Goal: Navigation & Orientation: Find specific page/section

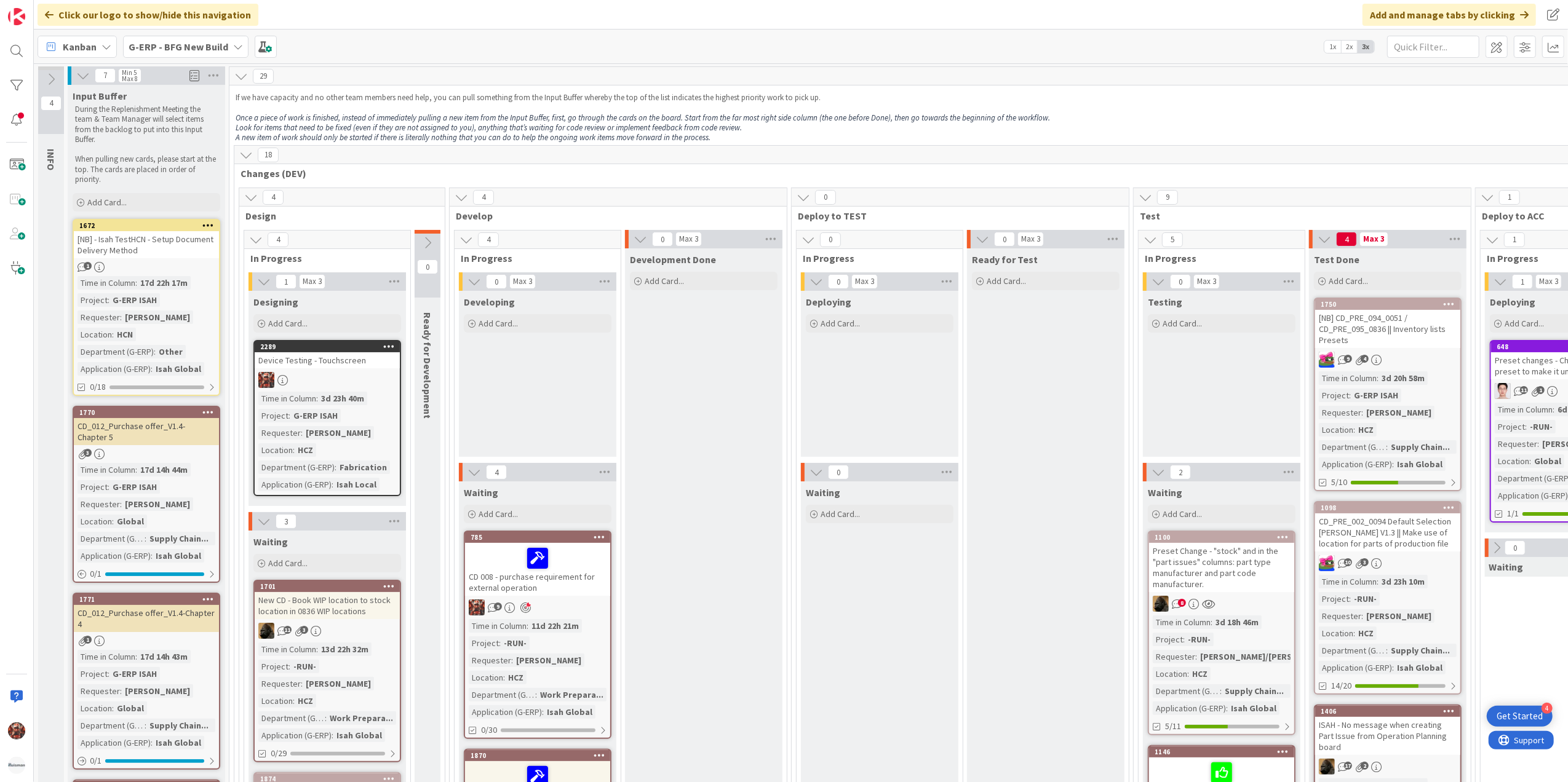
click at [96, 45] on span "Kanban" at bounding box center [79, 46] width 33 height 15
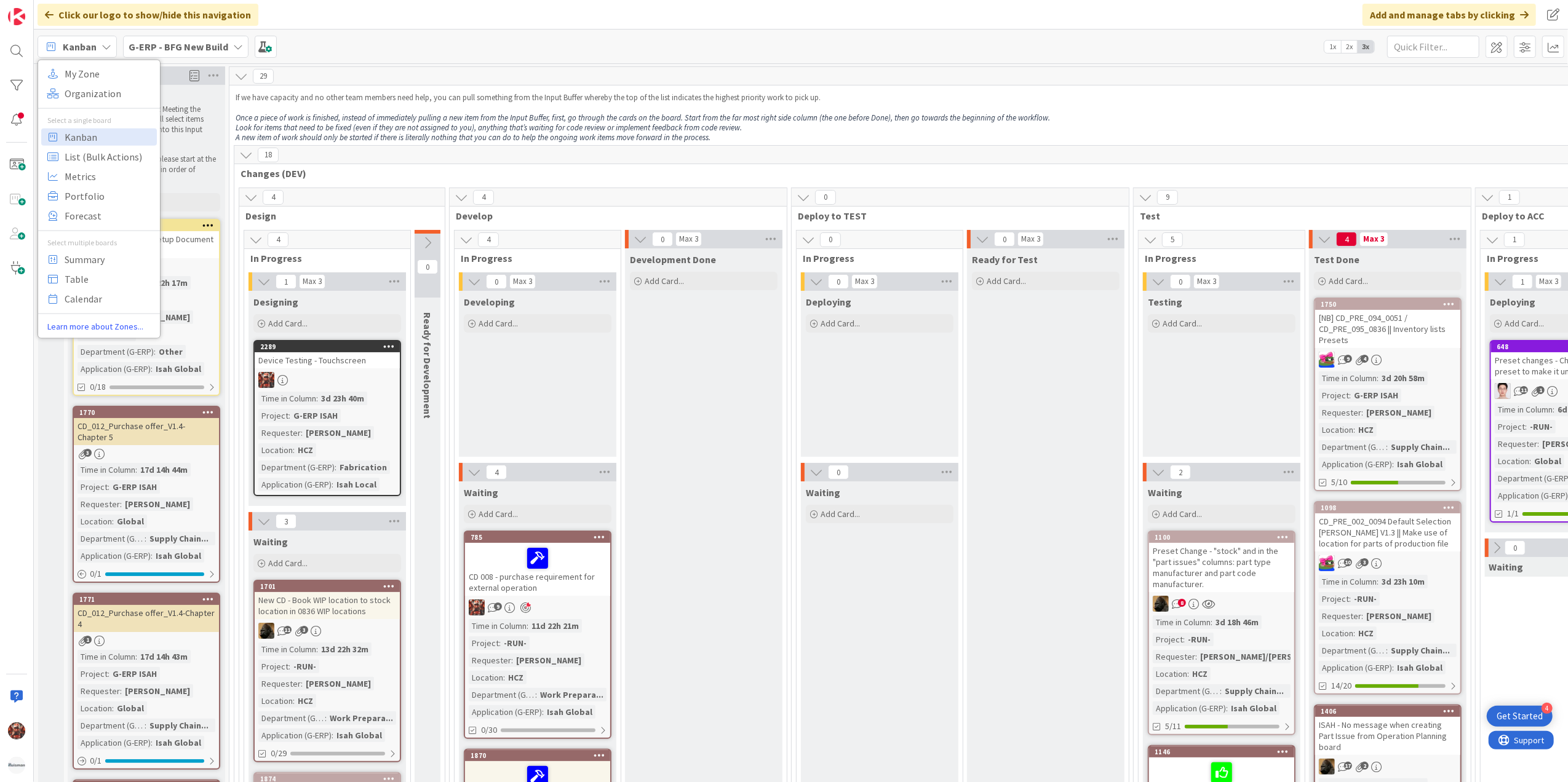
click at [155, 45] on b "G-ERP - BFG New Build" at bounding box center [178, 46] width 100 height 12
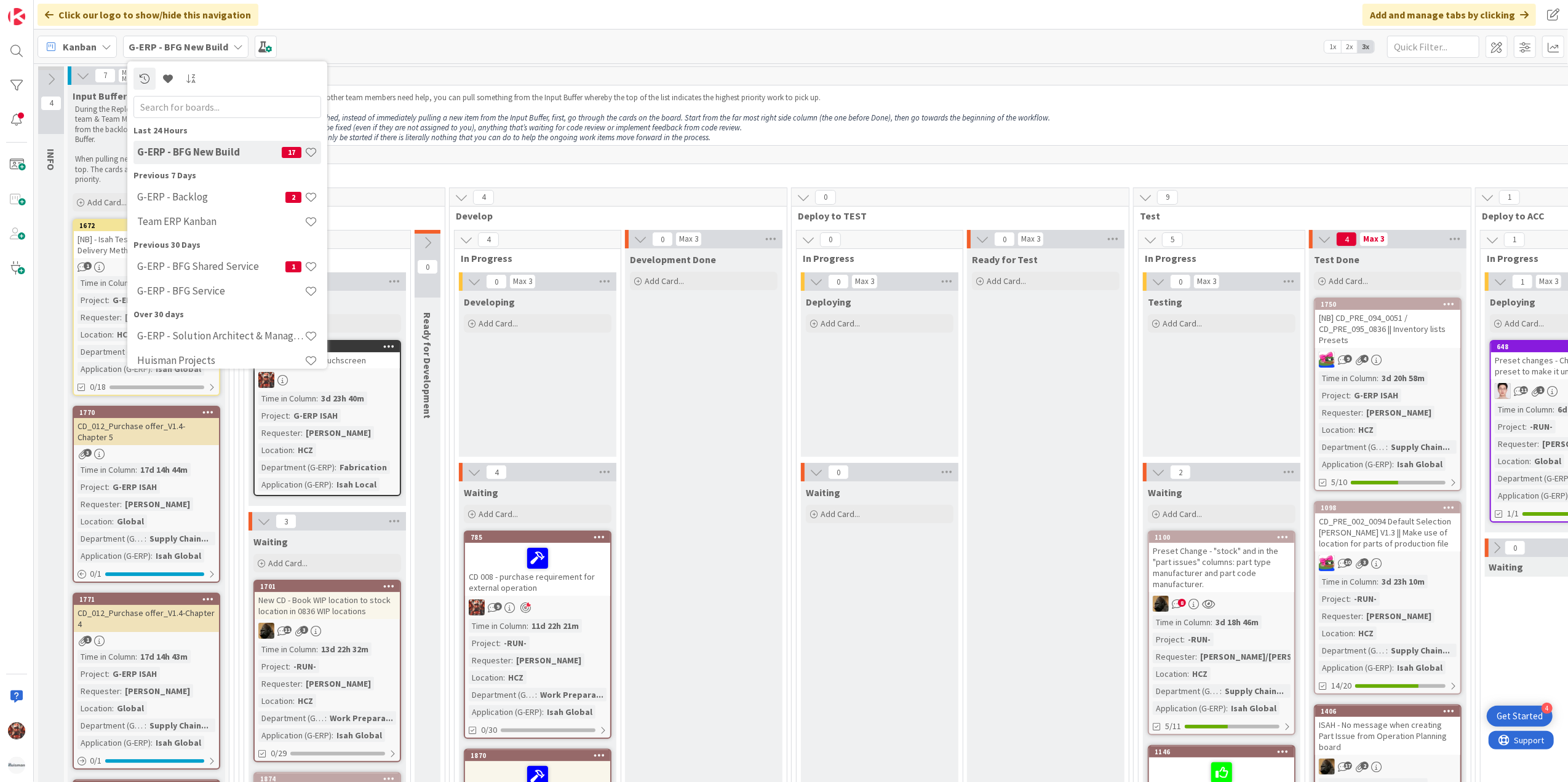
click at [88, 42] on span "Kanban" at bounding box center [79, 46] width 33 height 15
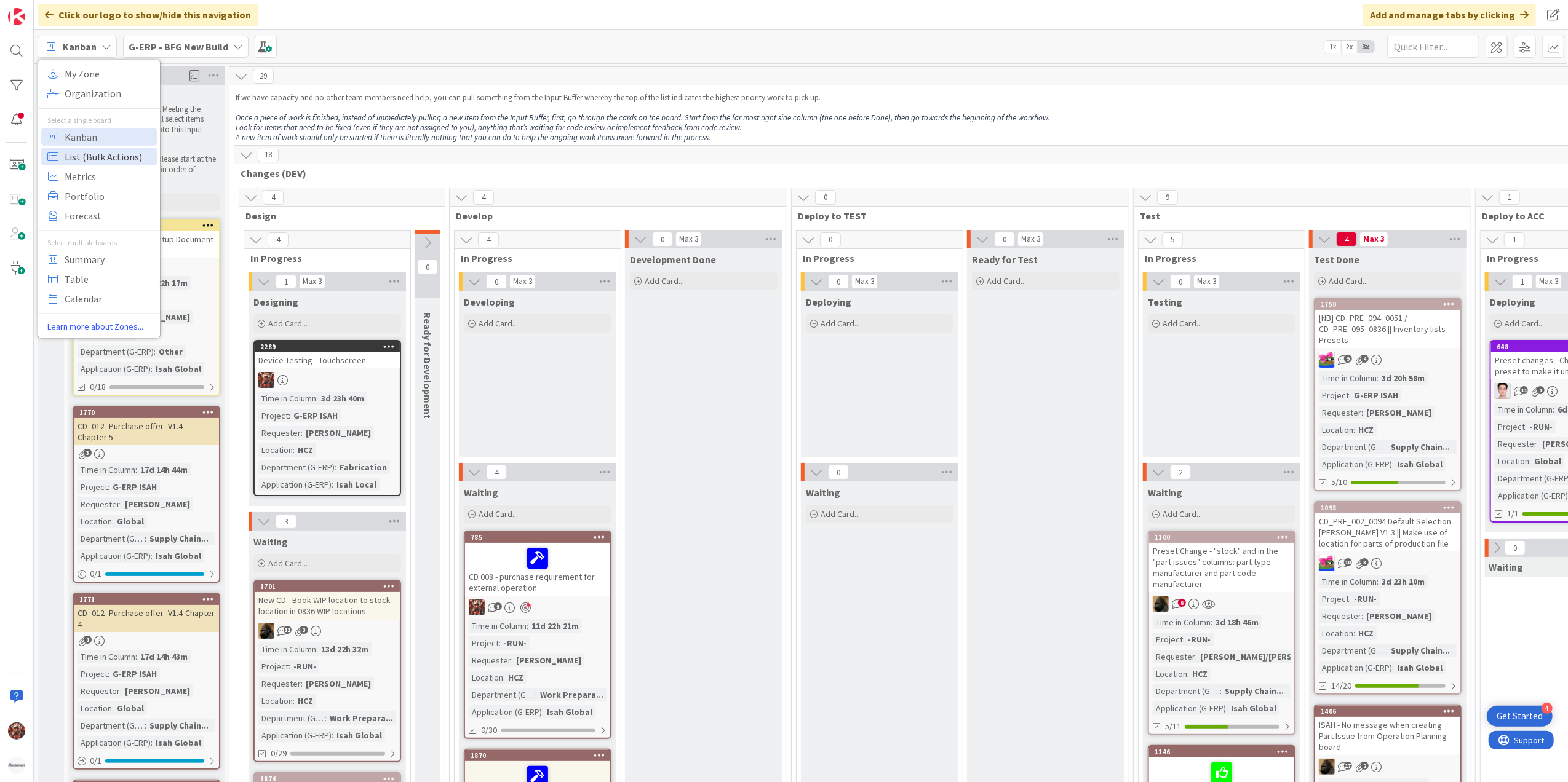
click at [81, 150] on span "List (Bulk Actions)" at bounding box center [108, 156] width 88 height 19
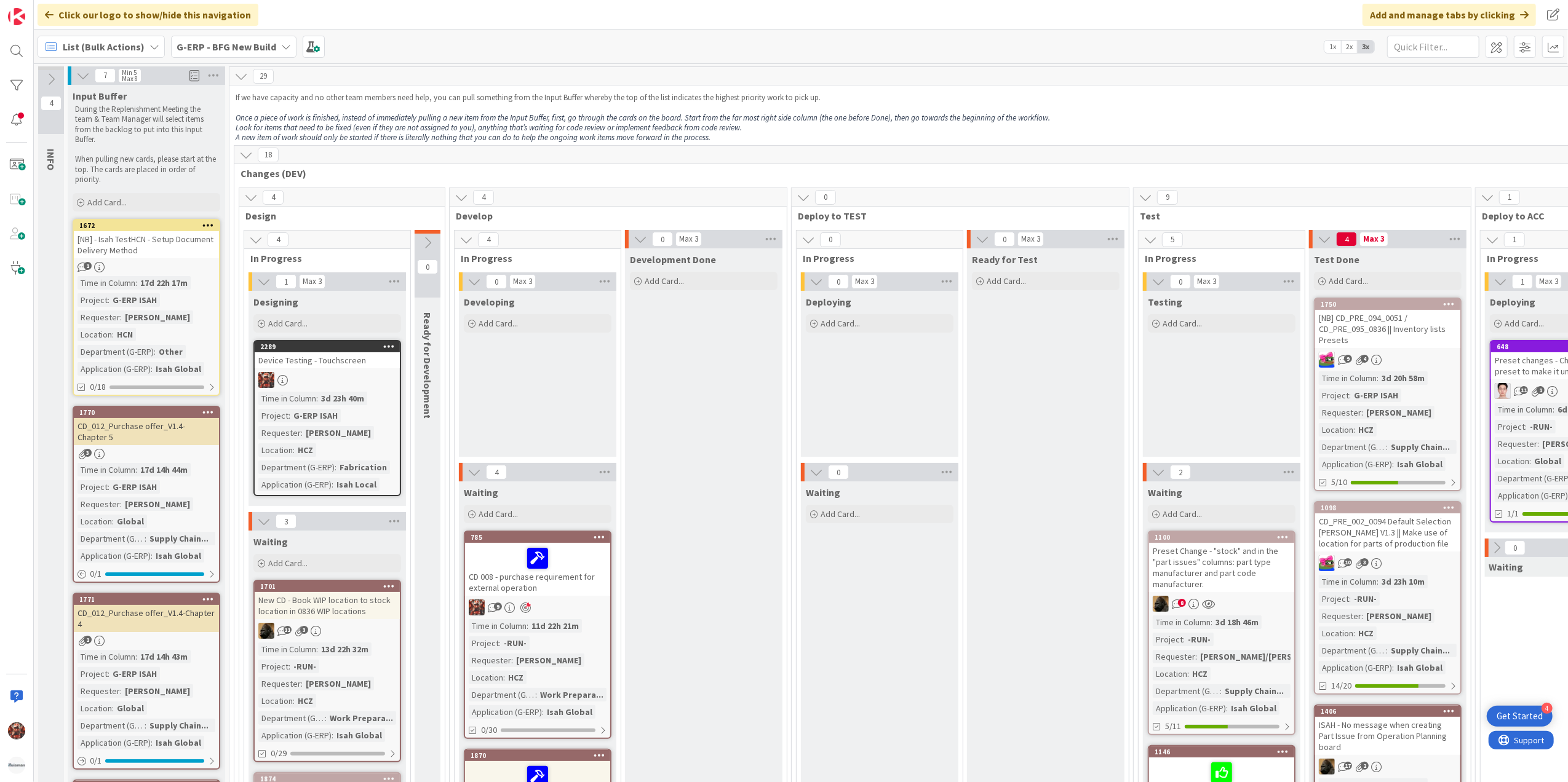
click at [100, 47] on span "List (Bulk Actions)" at bounding box center [103, 46] width 81 height 15
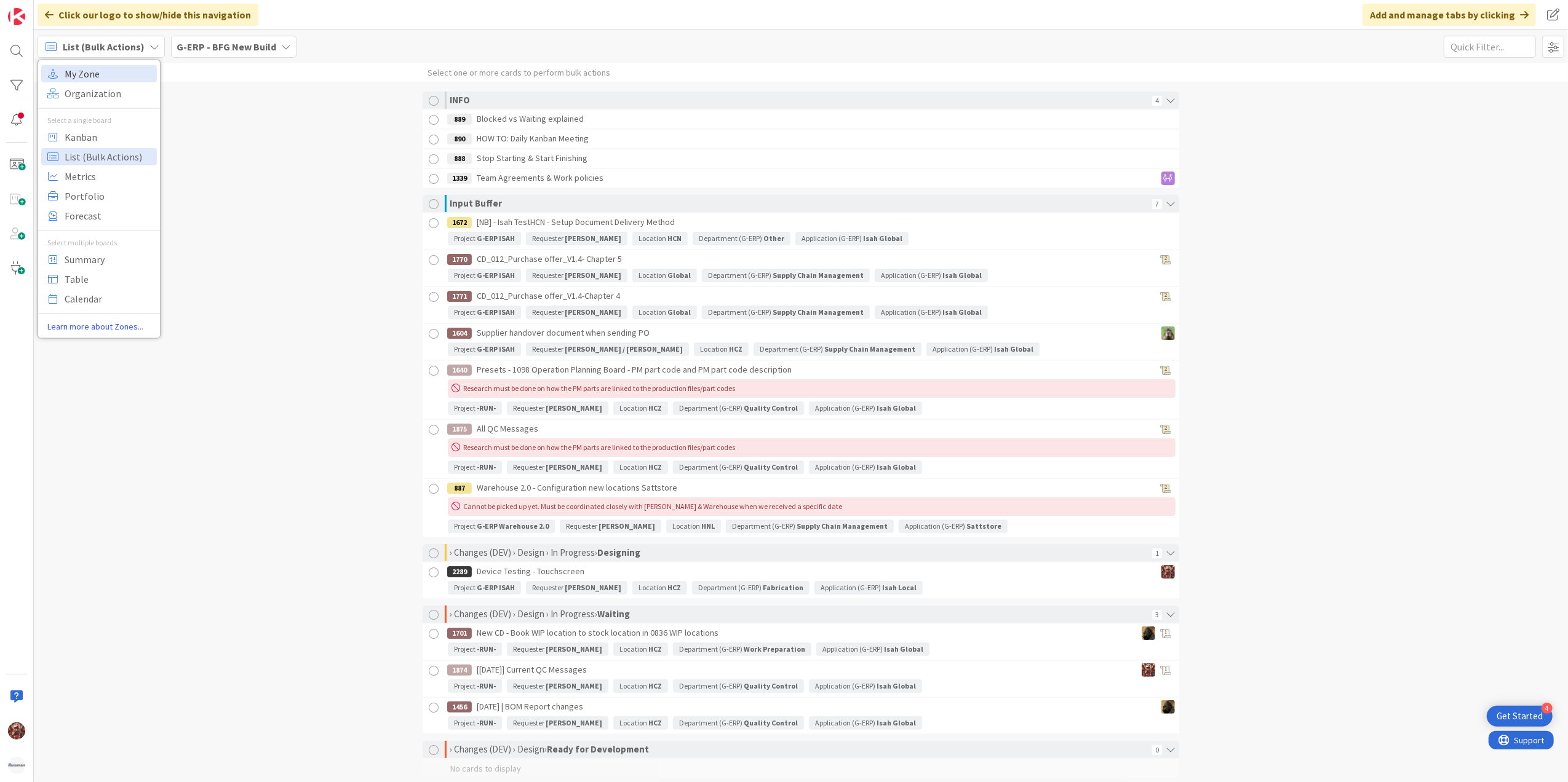
click at [99, 72] on span "My Zone" at bounding box center [108, 74] width 88 height 19
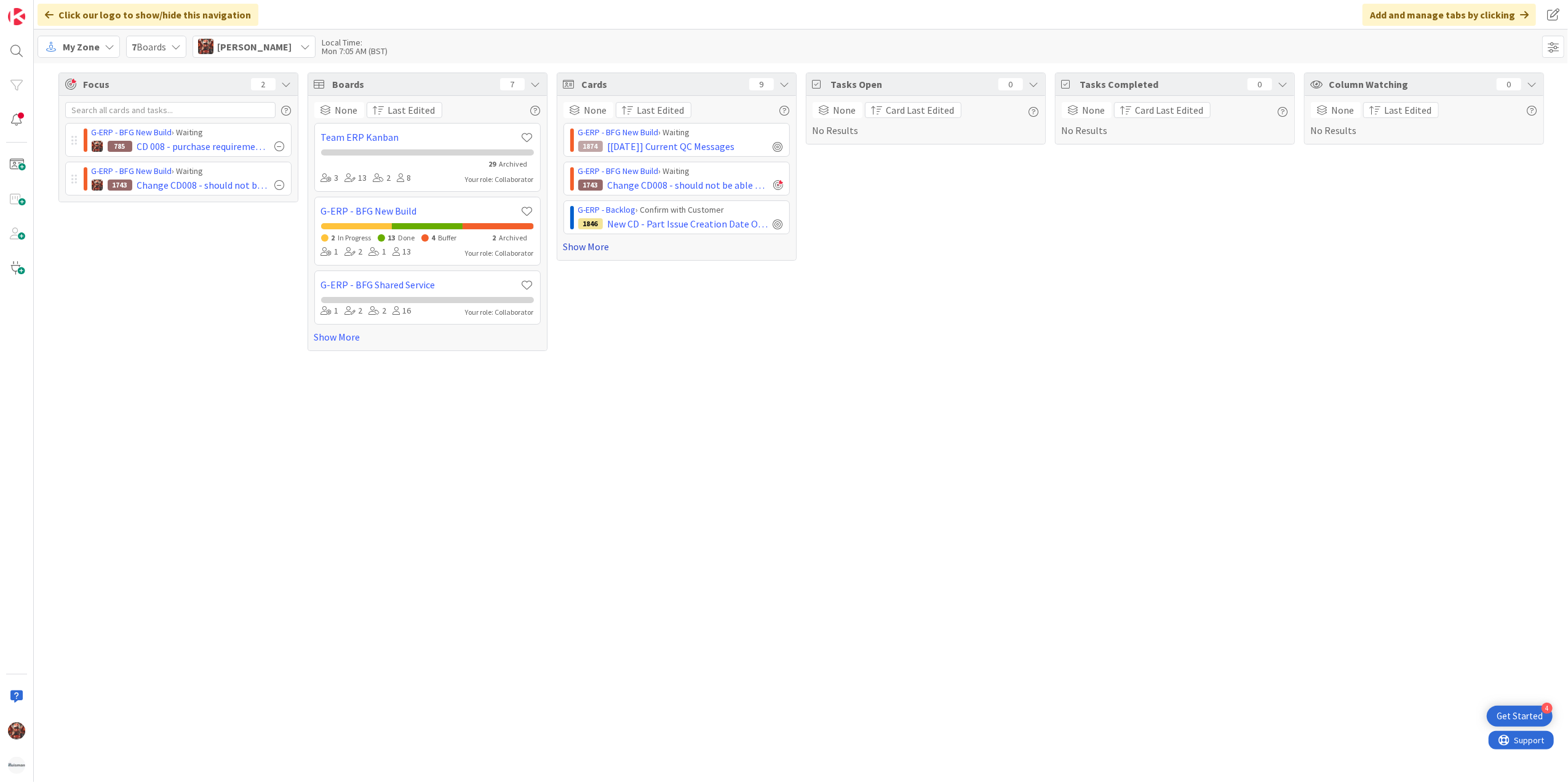
click at [594, 240] on link "Show More" at bounding box center [677, 246] width 226 height 15
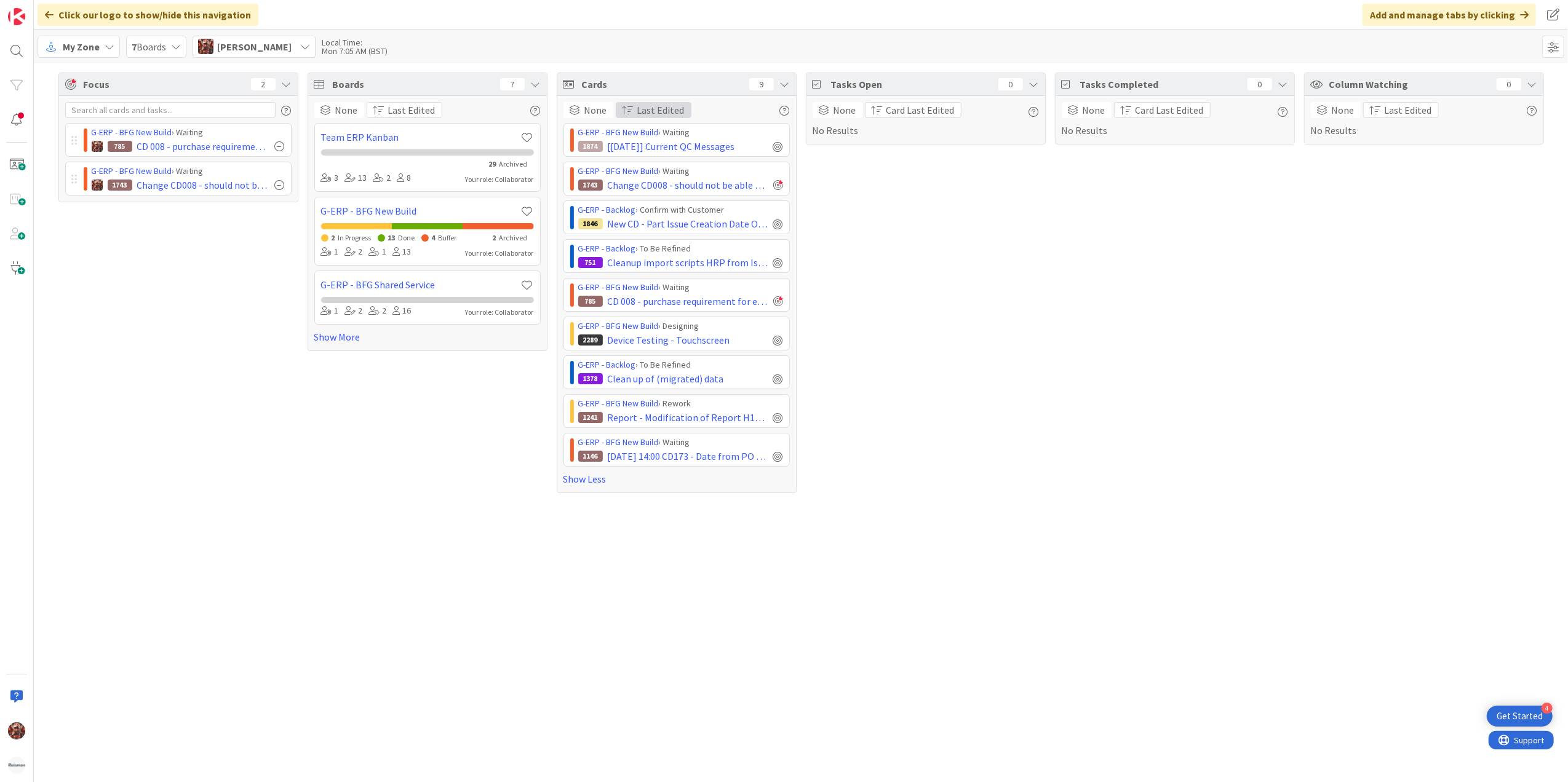
click at [652, 111] on span "Last Edited" at bounding box center [660, 110] width 47 height 15
click at [877, 206] on div "Tasks Open 0 None Card Last Edited No Results" at bounding box center [926, 283] width 240 height 421
click at [662, 147] on span "[[DATE]] Current QC Messages" at bounding box center [672, 146] width 127 height 15
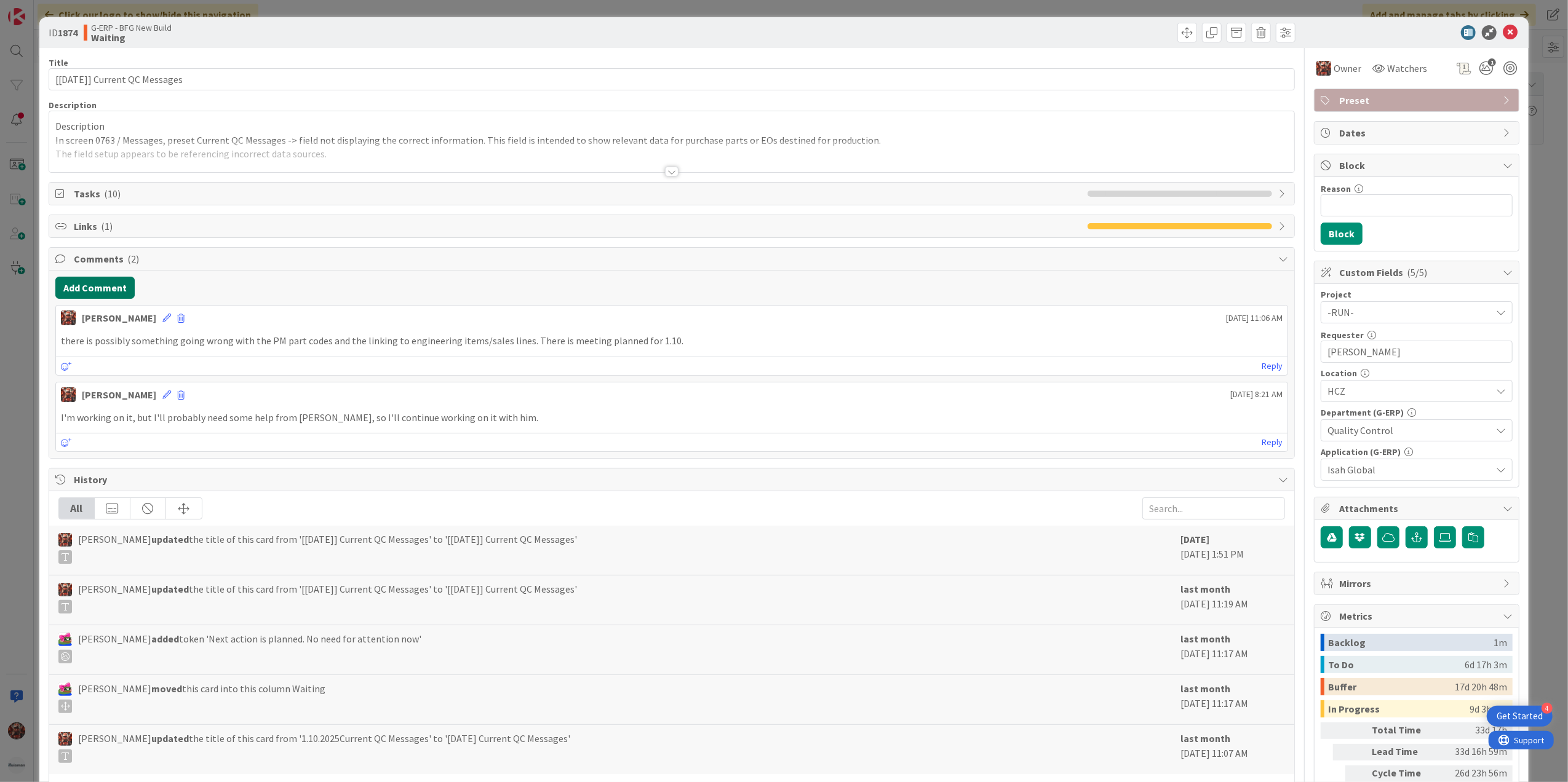
click at [108, 286] on button "Add Comment" at bounding box center [95, 288] width 80 height 22
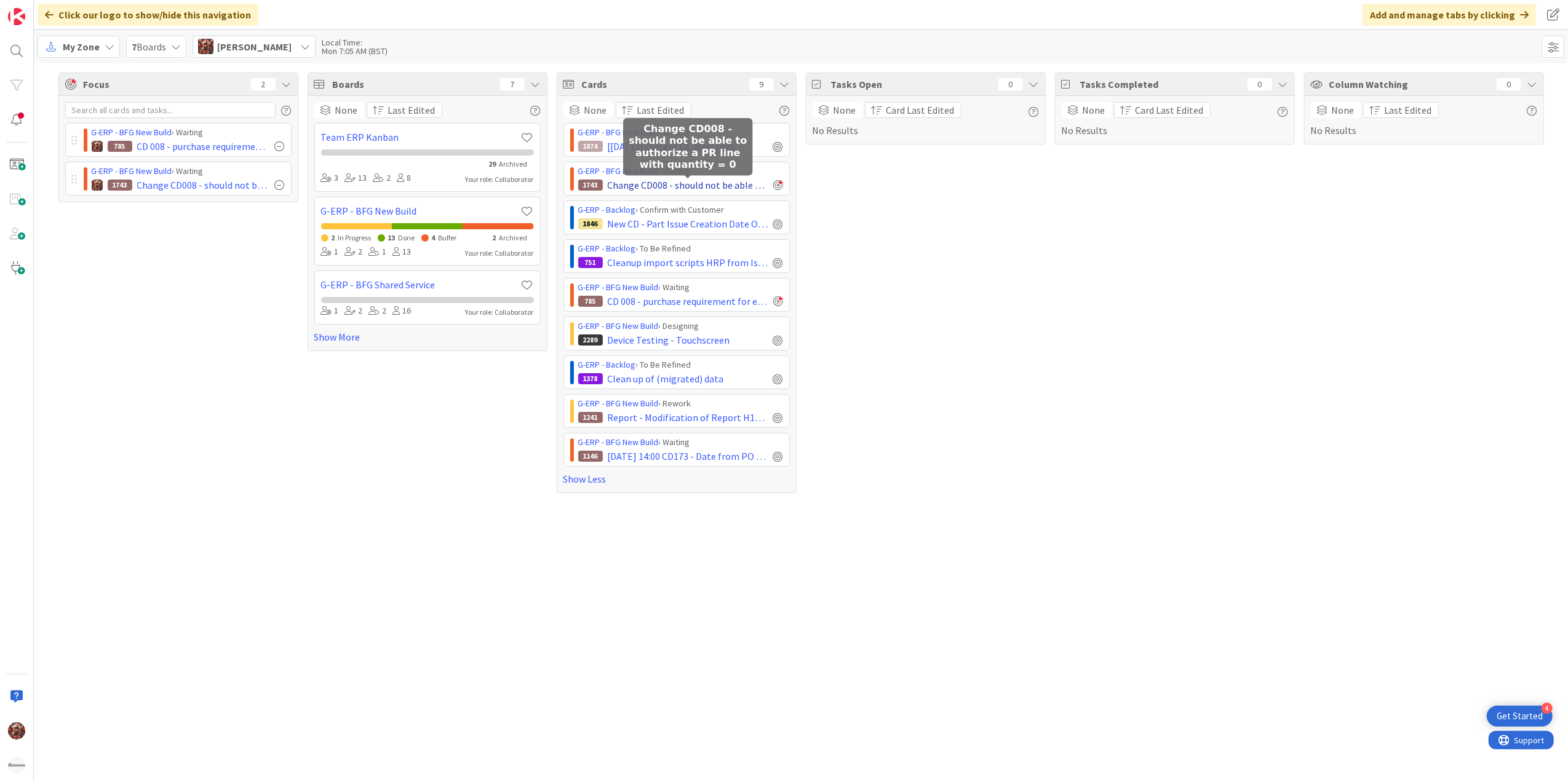
click at [633, 183] on span "Change CD008 - should not be able to authorize a PR line with quantity = 0" at bounding box center [688, 184] width 160 height 15
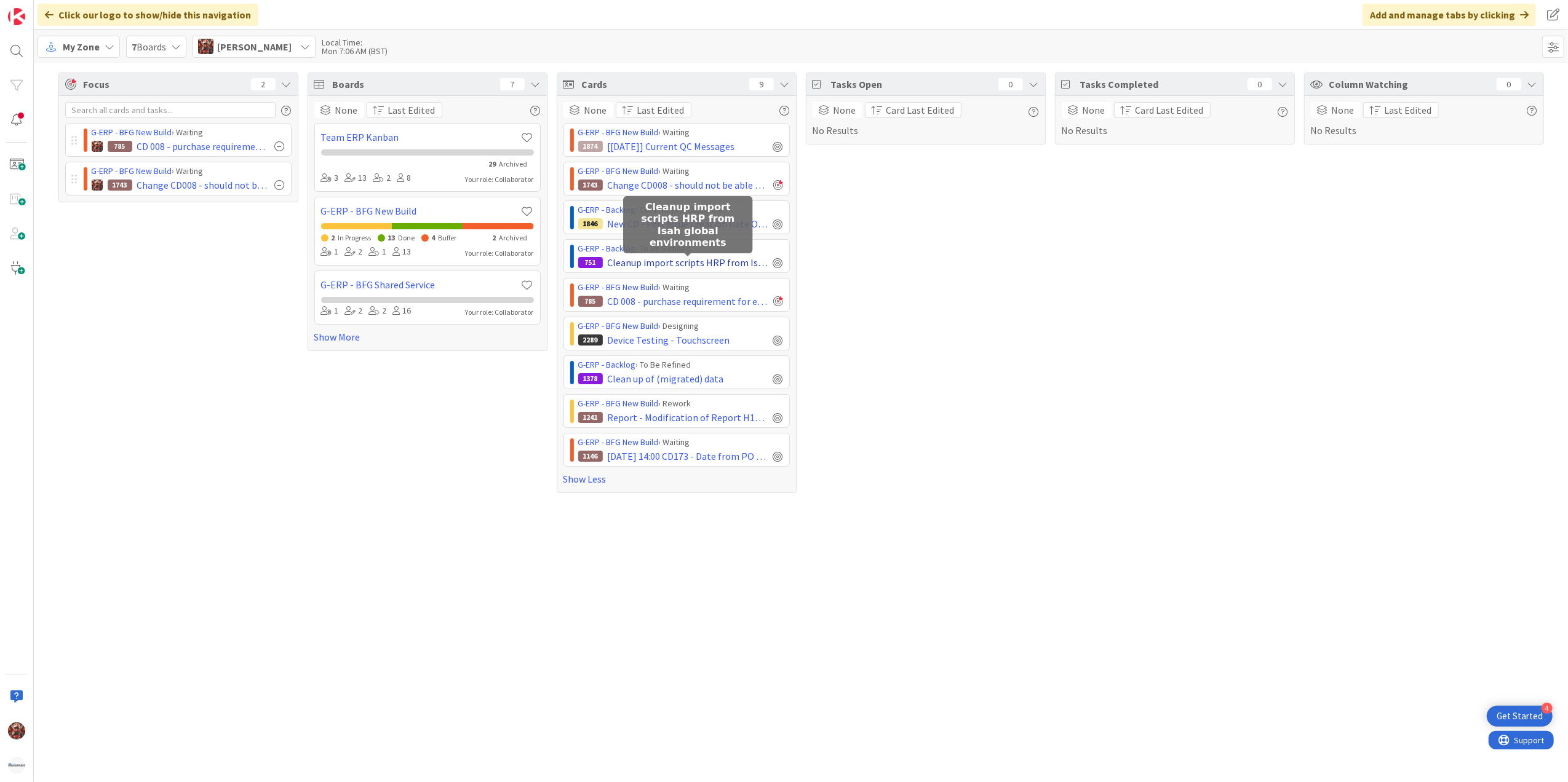
click at [665, 268] on span "Cleanup import scripts HRP from Isah global environments" at bounding box center [688, 262] width 160 height 15
